Goal: Check status: Check status

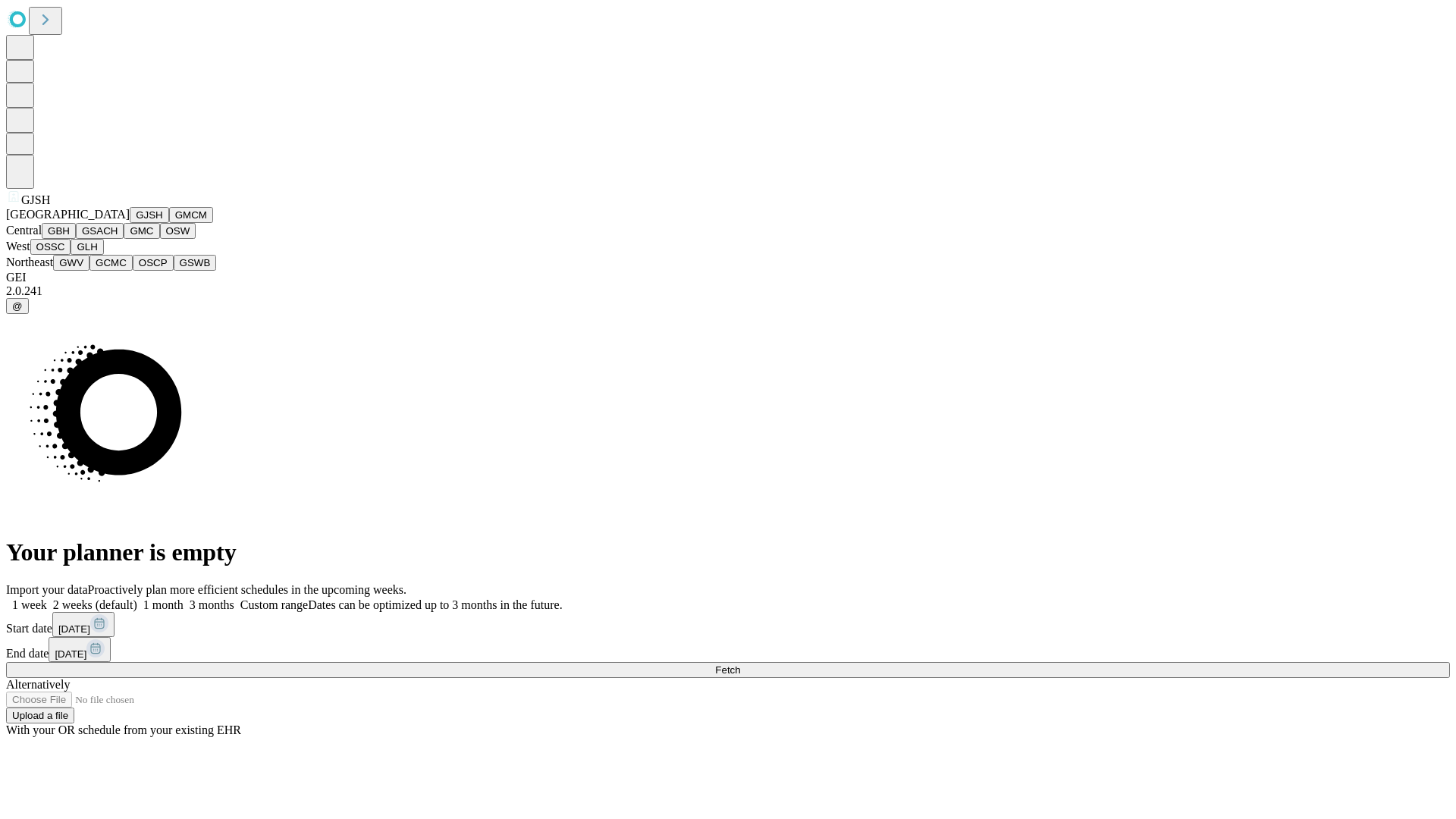
click at [130, 223] on button "GJSH" at bounding box center [149, 215] width 39 height 16
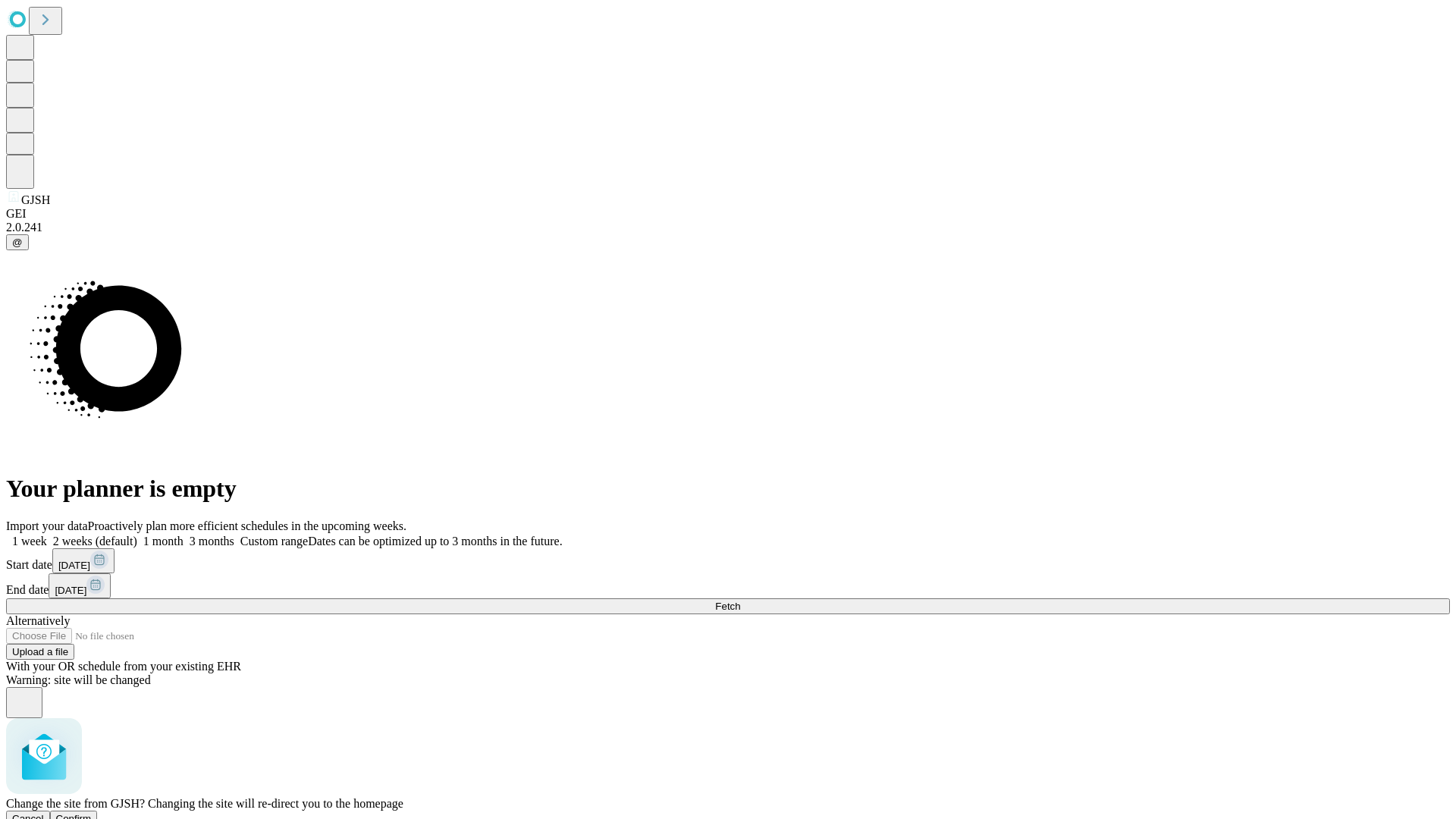
click at [91, 813] on span "Confirm" at bounding box center [73, 818] width 36 height 11
click at [137, 534] on label "2 weeks (default)" at bounding box center [91, 541] width 90 height 13
click at [740, 601] on span "Fetch" at bounding box center [727, 606] width 25 height 11
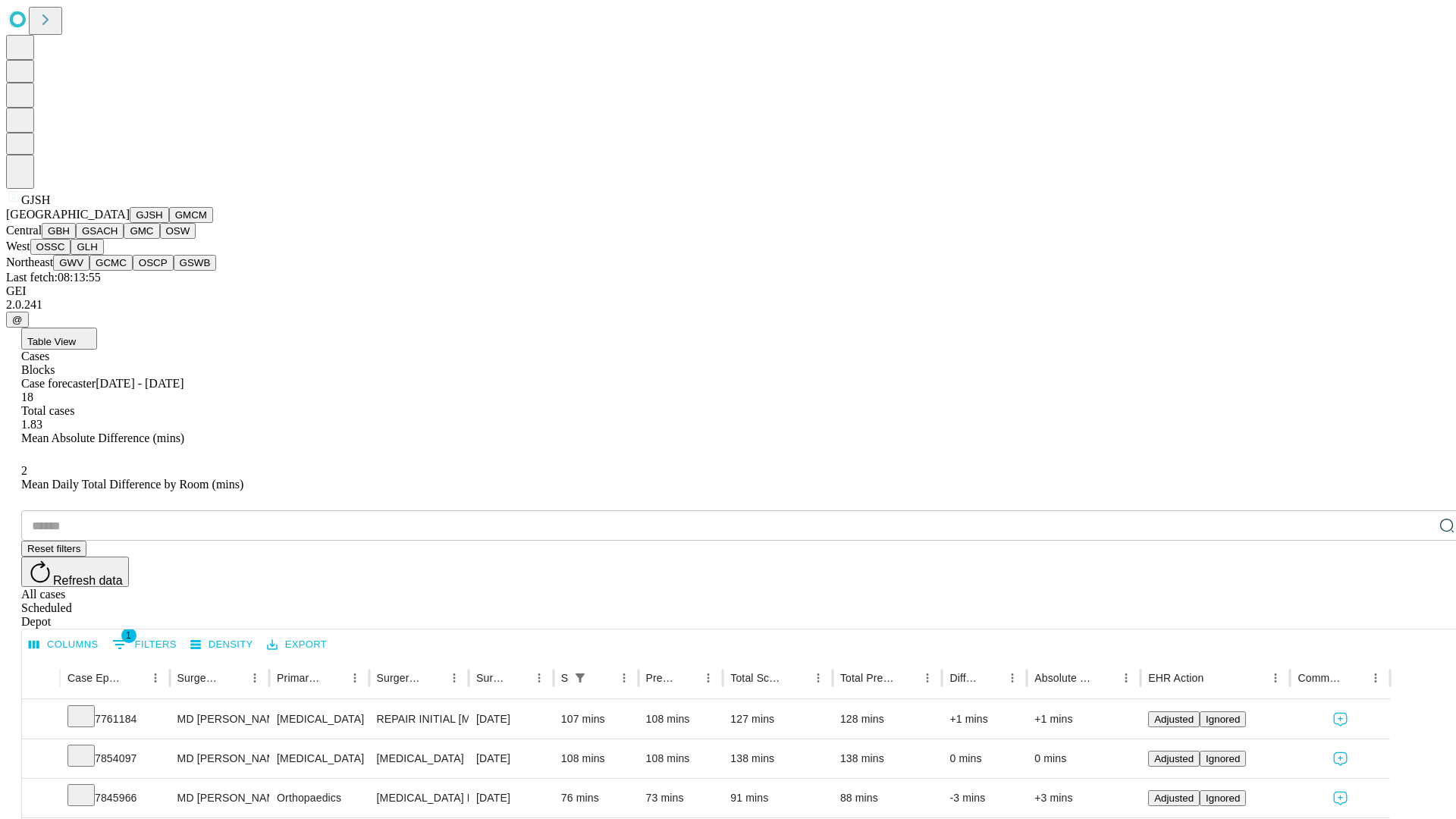
click at [169, 223] on button "GMCM" at bounding box center [191, 215] width 44 height 16
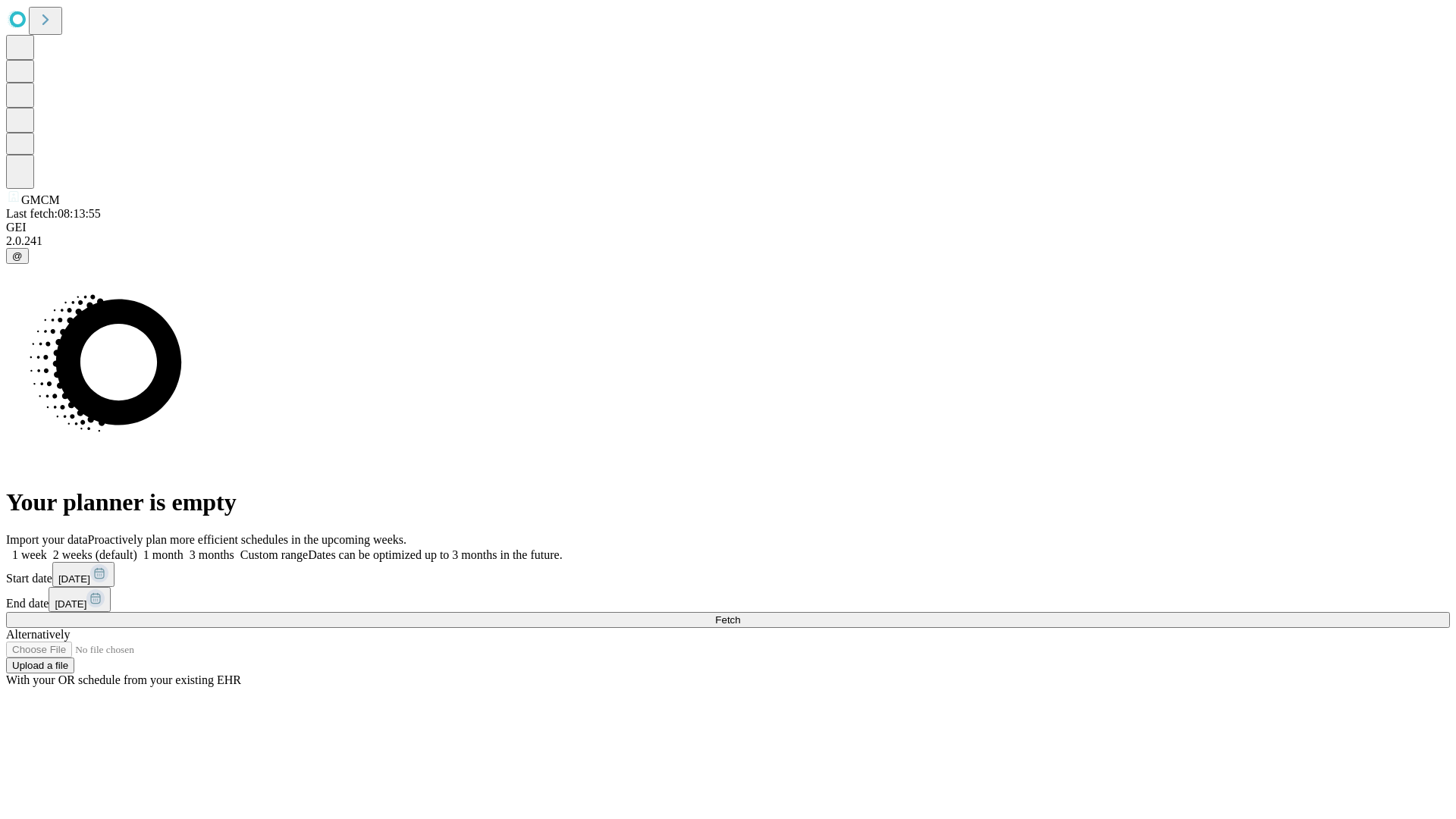
click at [137, 548] on label "2 weeks (default)" at bounding box center [91, 554] width 90 height 13
click at [740, 614] on span "Fetch" at bounding box center [727, 620] width 25 height 11
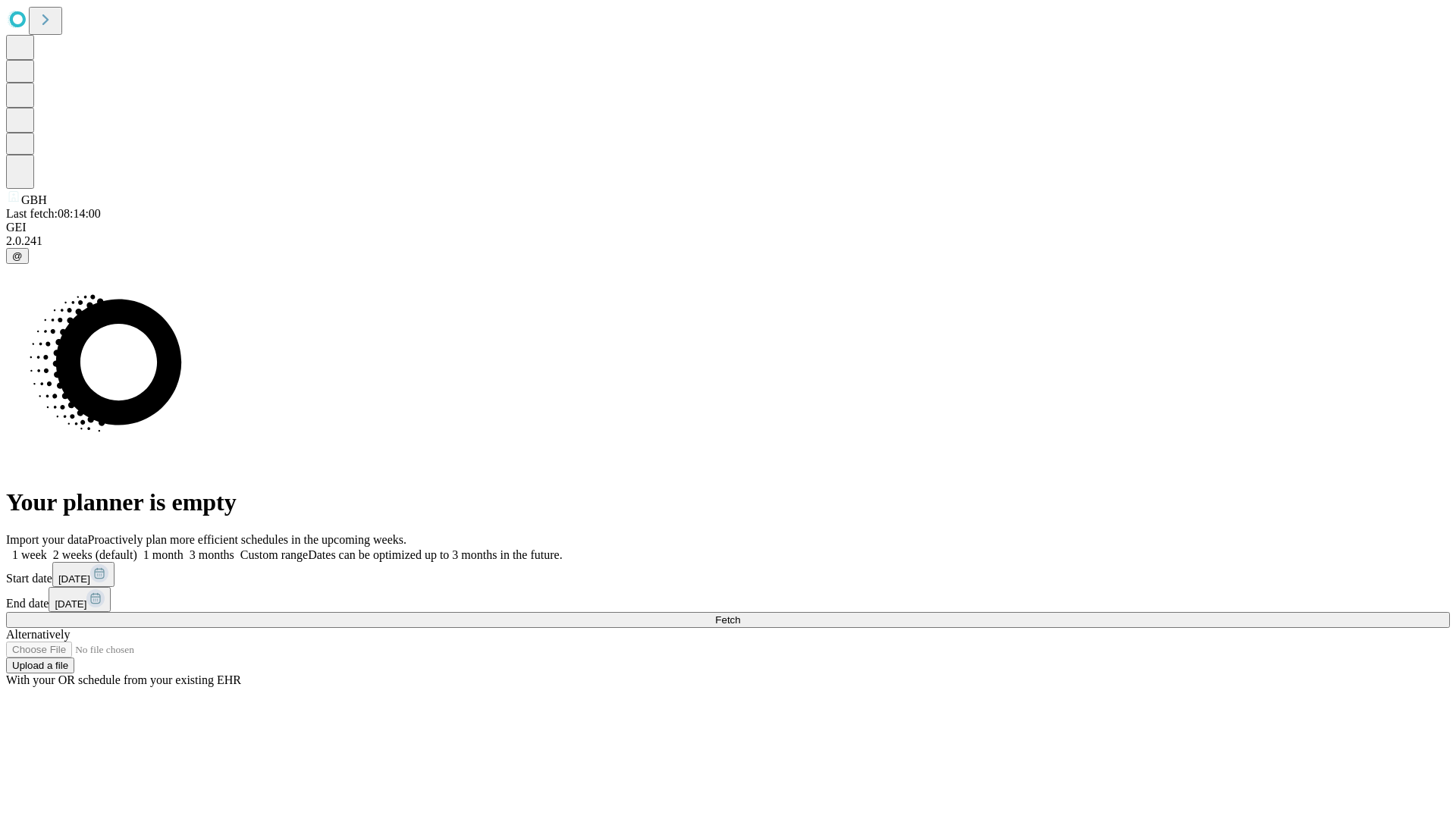
click at [137, 548] on label "2 weeks (default)" at bounding box center [91, 554] width 90 height 13
click at [740, 614] on span "Fetch" at bounding box center [727, 620] width 25 height 11
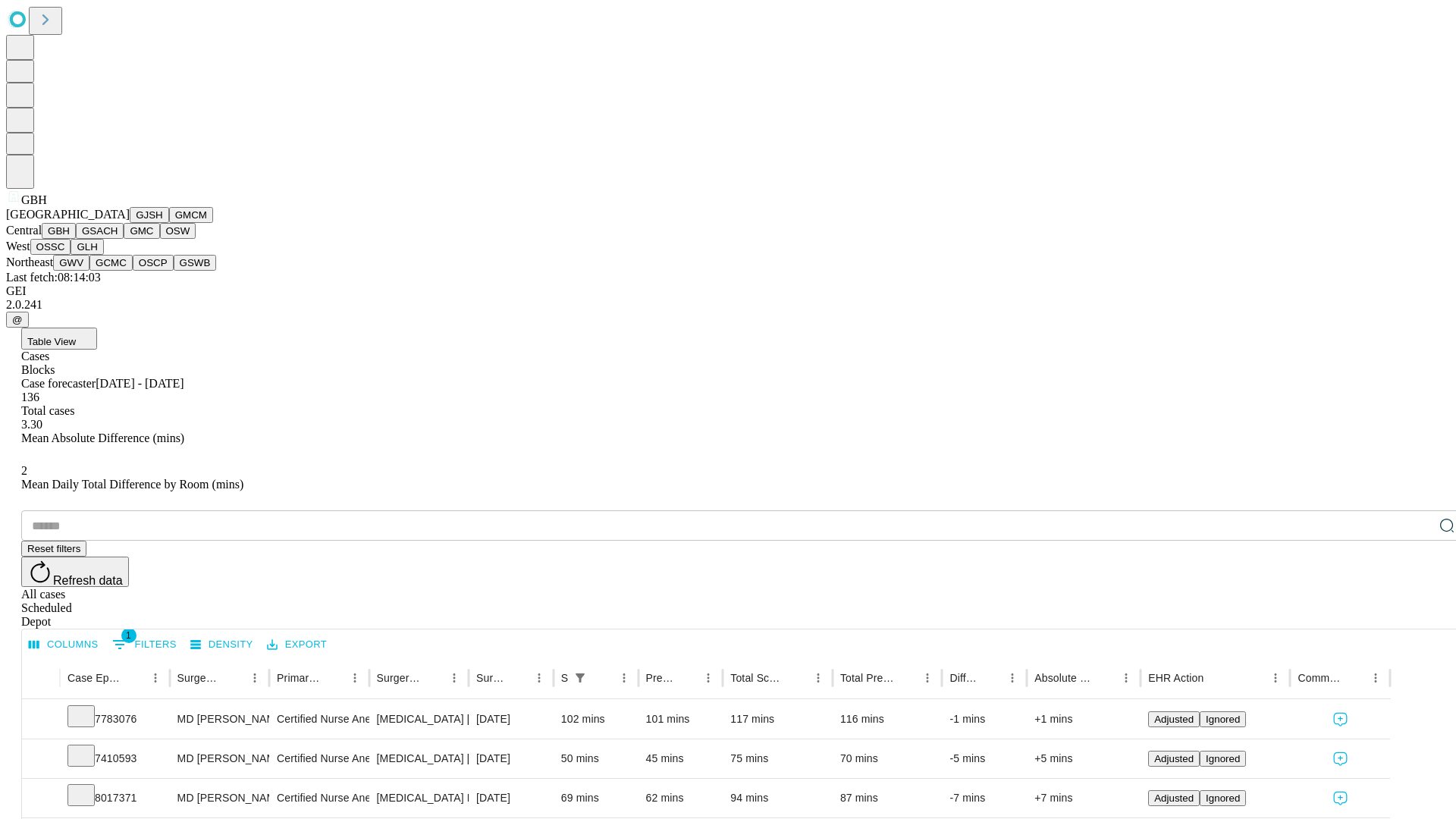
click at [118, 239] on button "GSACH" at bounding box center [100, 230] width 47 height 16
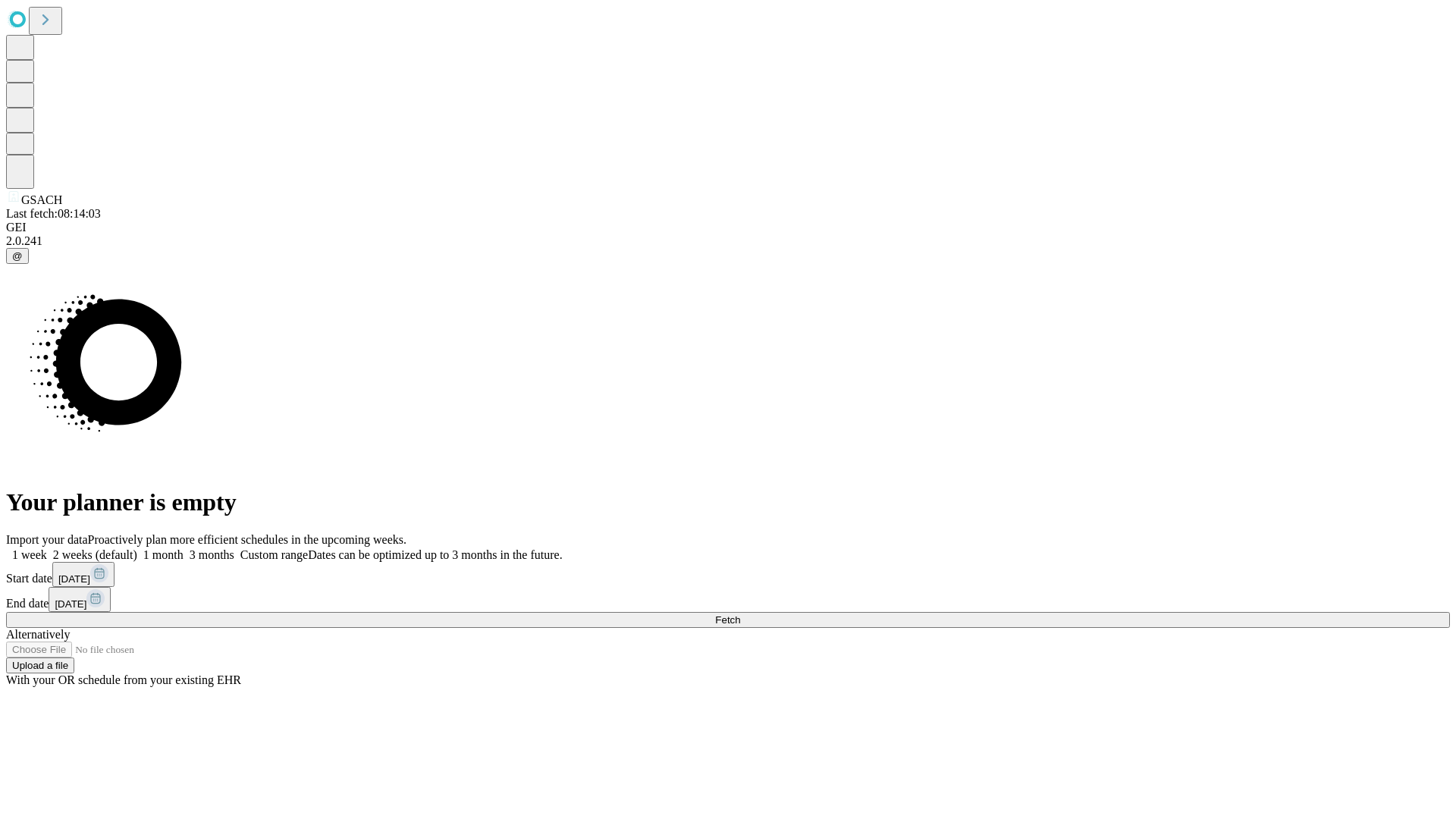
click at [137, 548] on label "2 weeks (default)" at bounding box center [91, 554] width 90 height 13
click at [740, 614] on span "Fetch" at bounding box center [727, 620] width 25 height 11
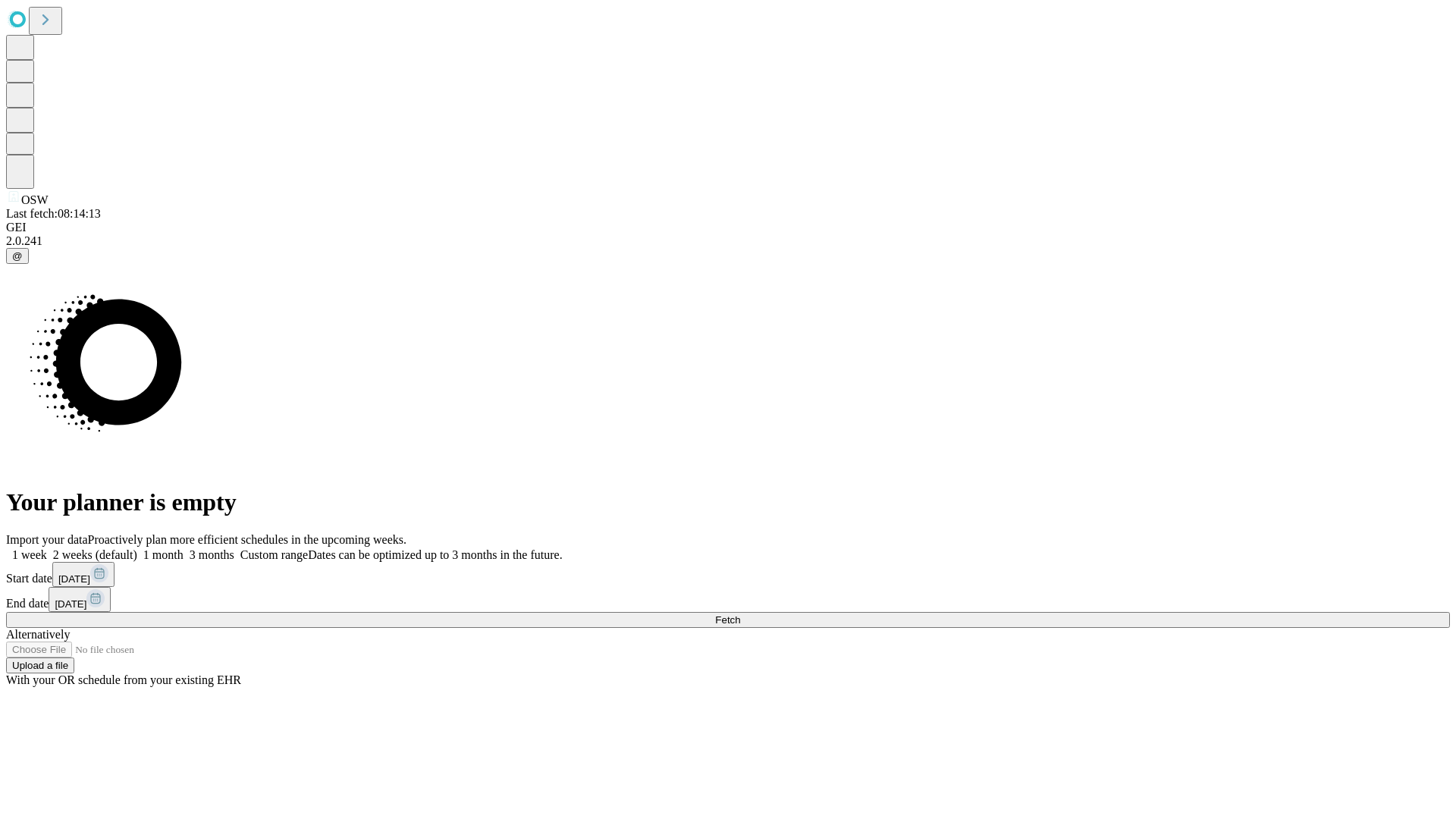
click at [137, 548] on label "2 weeks (default)" at bounding box center [91, 554] width 90 height 13
click at [740, 614] on span "Fetch" at bounding box center [727, 620] width 25 height 11
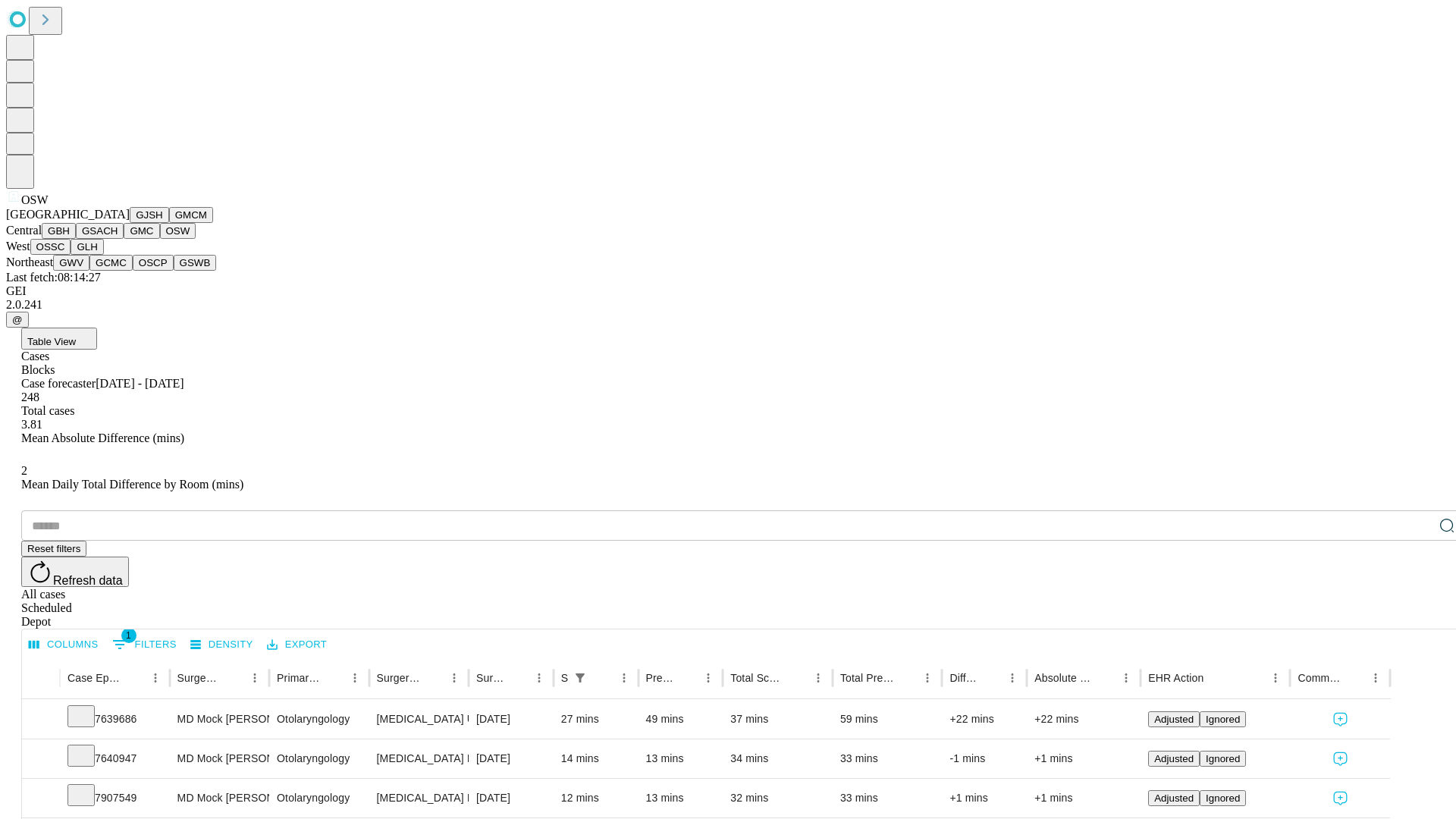
click at [71, 255] on button "OSSC" at bounding box center [50, 247] width 41 height 16
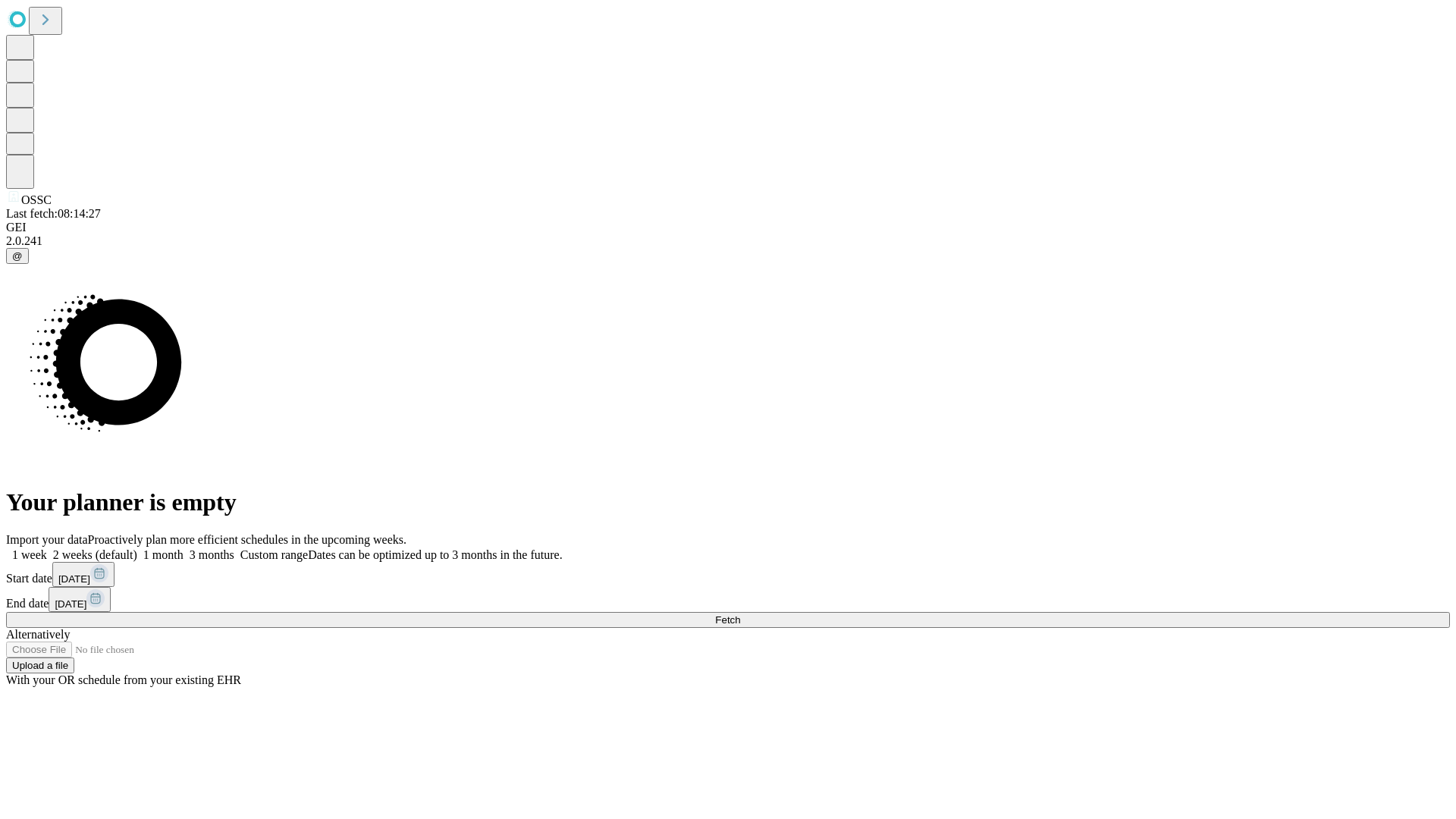
click at [740, 614] on span "Fetch" at bounding box center [727, 620] width 25 height 11
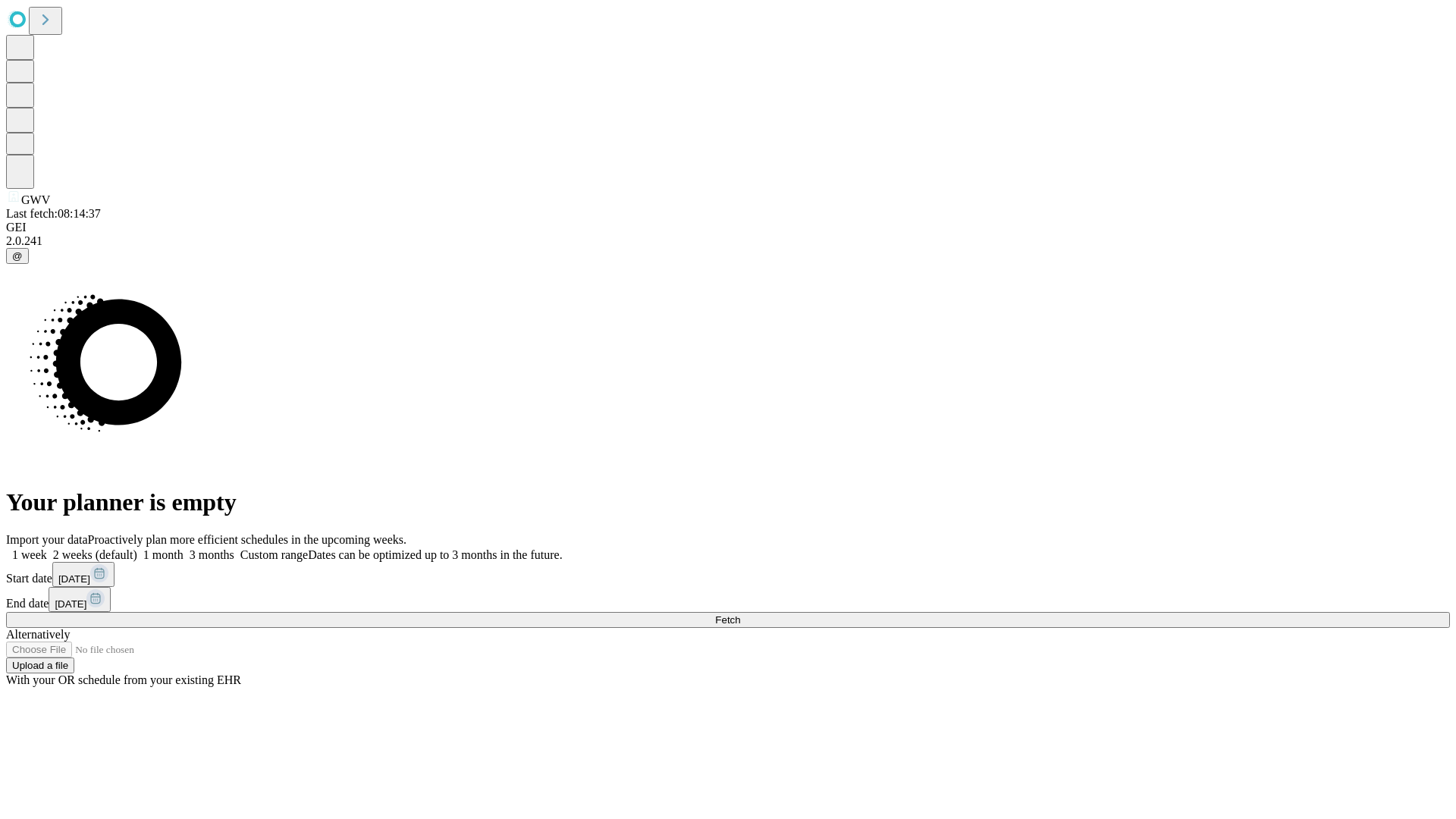
click at [137, 548] on label "2 weeks (default)" at bounding box center [91, 554] width 90 height 13
click at [740, 614] on span "Fetch" at bounding box center [727, 620] width 25 height 11
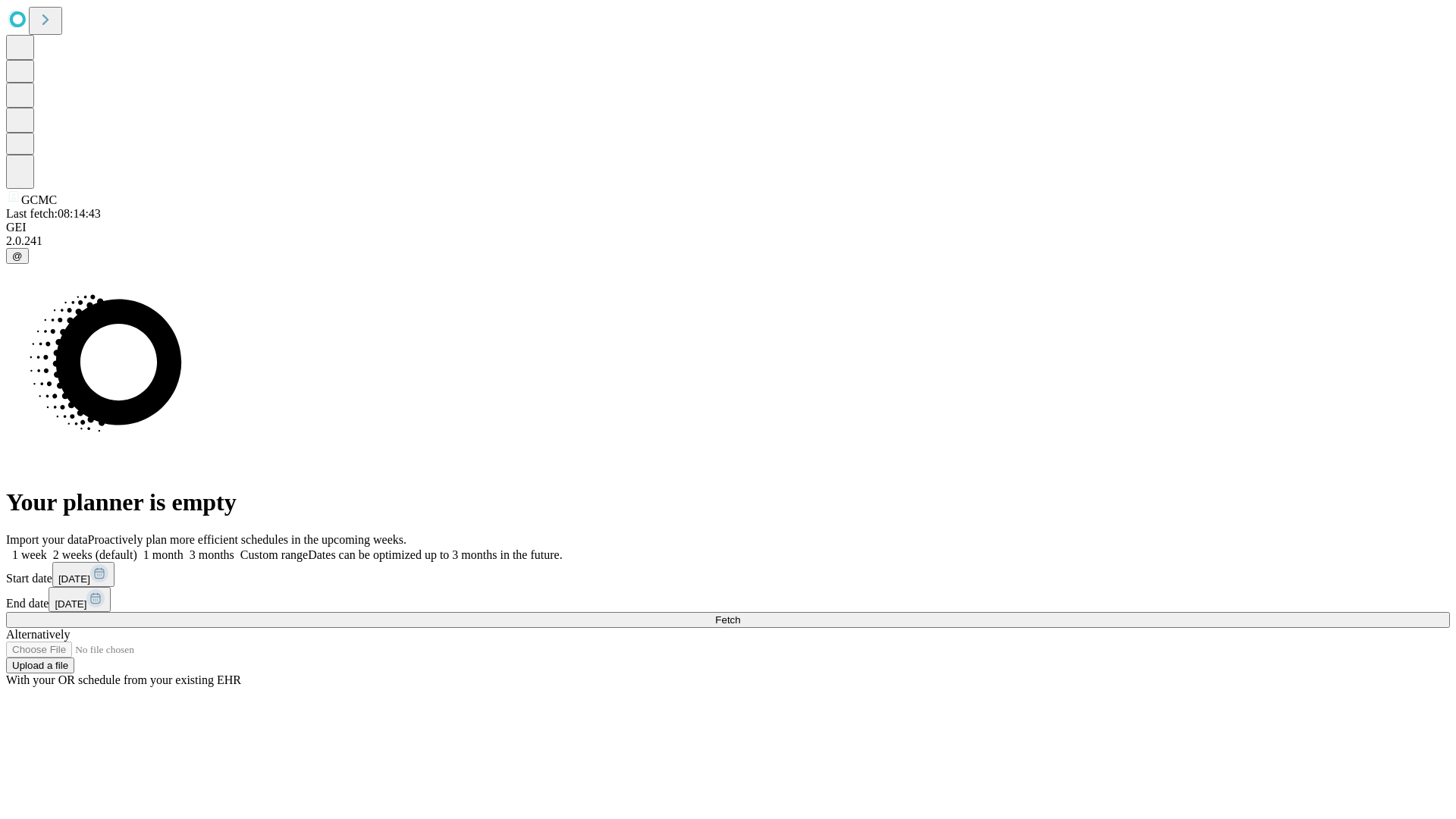
click at [740, 614] on span "Fetch" at bounding box center [727, 620] width 25 height 11
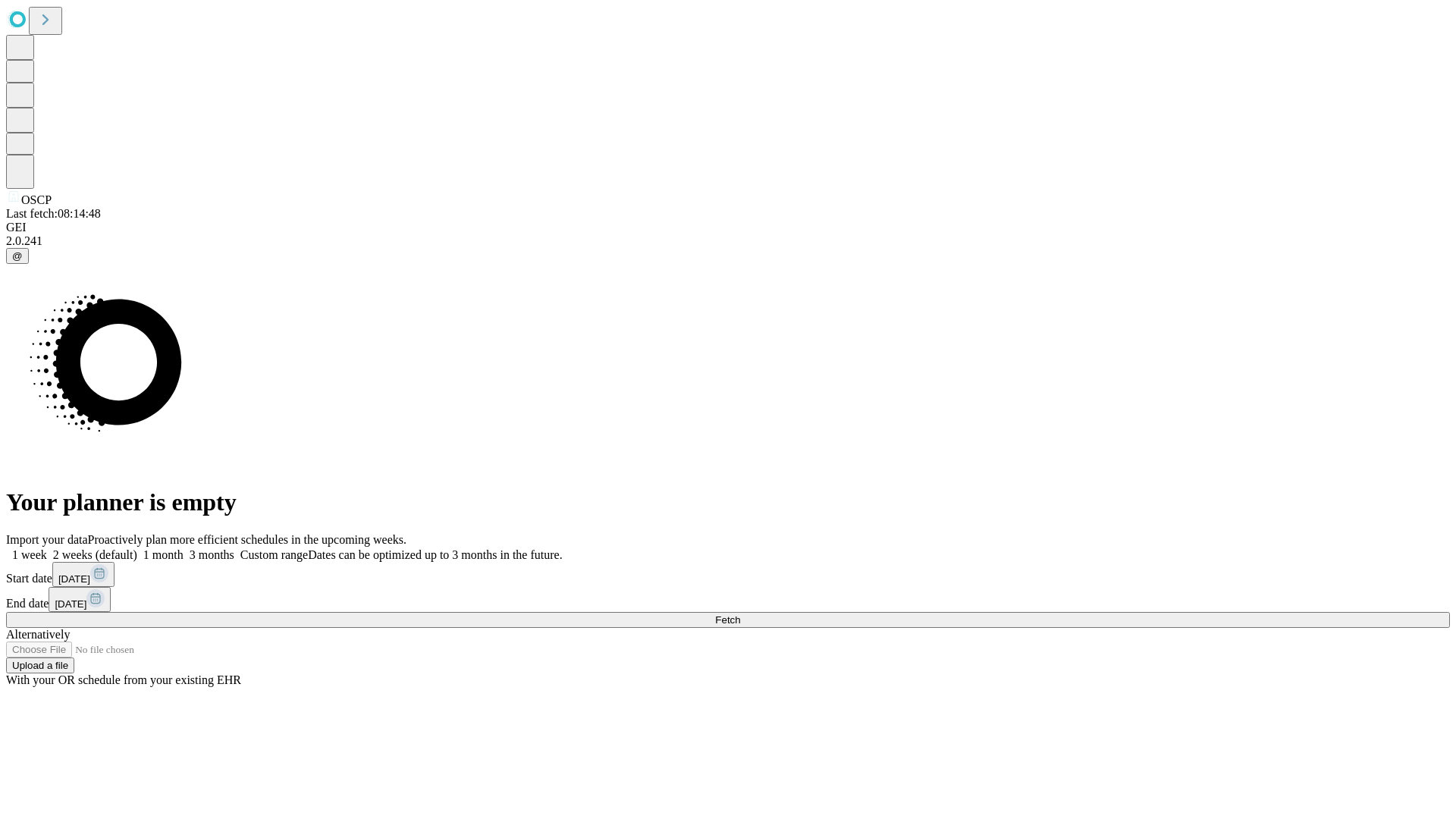
click at [137, 548] on label "2 weeks (default)" at bounding box center [91, 554] width 90 height 13
click at [740, 614] on span "Fetch" at bounding box center [727, 620] width 25 height 11
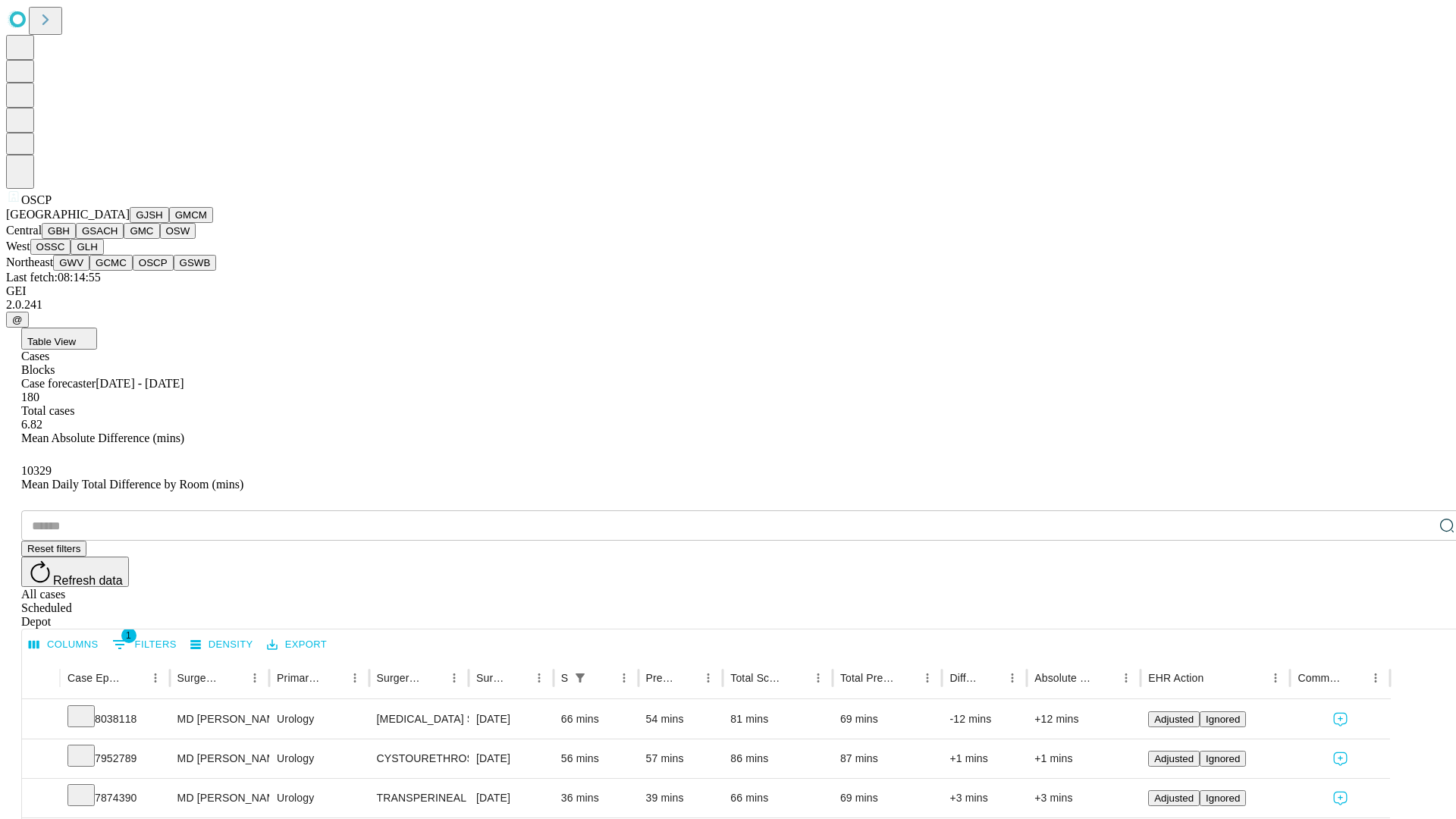
click at [174, 270] on button "GSWB" at bounding box center [195, 262] width 43 height 16
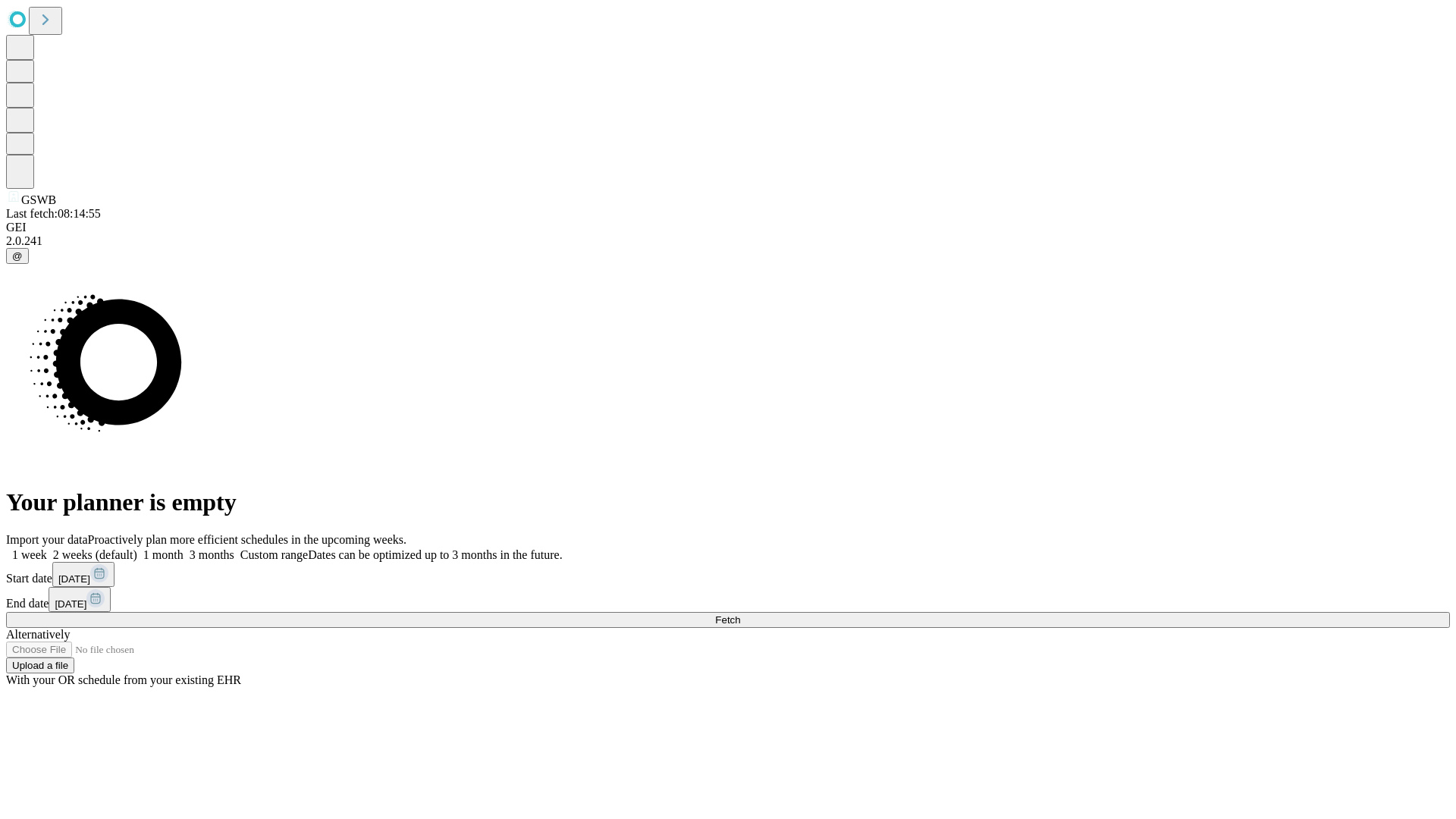
click at [137, 548] on label "2 weeks (default)" at bounding box center [91, 554] width 90 height 13
click at [740, 614] on span "Fetch" at bounding box center [727, 620] width 25 height 11
